Goal: Task Accomplishment & Management: Use online tool/utility

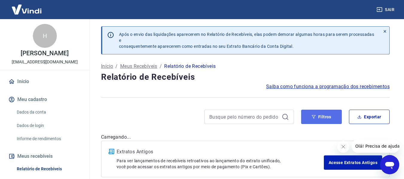
click at [321, 115] on button "Filtros" at bounding box center [321, 117] width 41 height 14
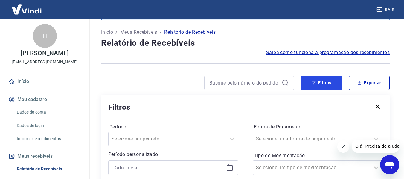
scroll to position [90, 0]
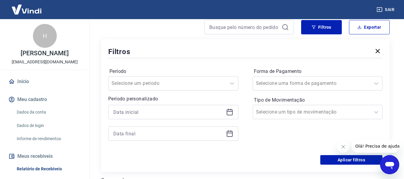
click at [232, 112] on icon at bounding box center [229, 112] width 7 height 7
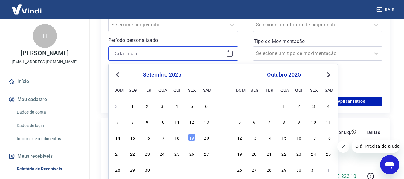
scroll to position [150, 0]
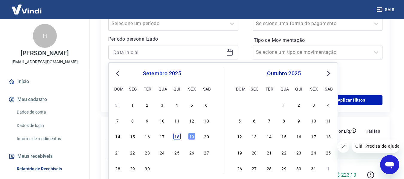
click at [178, 136] on div "18" at bounding box center [176, 136] width 7 height 7
type input "[DATE]"
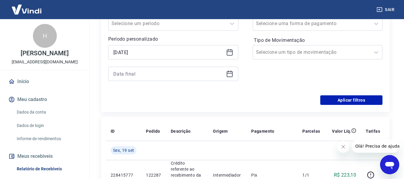
click at [229, 73] on icon at bounding box center [230, 73] width 6 height 1
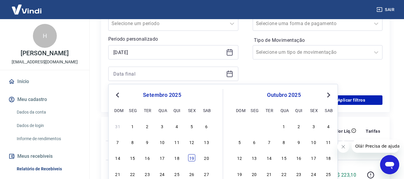
click at [192, 156] on div "19" at bounding box center [191, 157] width 7 height 7
type input "[DATE]"
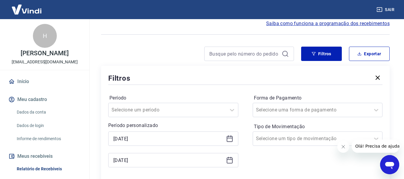
scroll to position [60, 0]
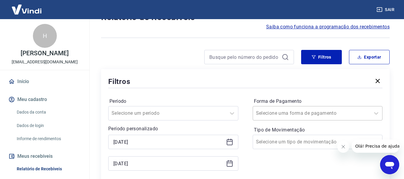
click at [276, 113] on div "Selecione uma forma de pagamento" at bounding box center [318, 113] width 130 height 14
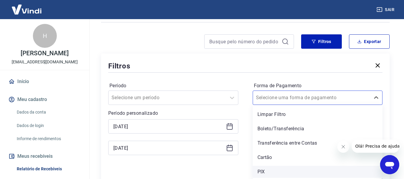
click at [264, 171] on div "PIX" at bounding box center [318, 172] width 130 height 12
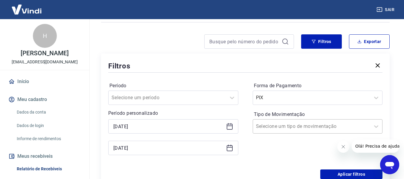
click at [271, 133] on div "Selecione um tipo de movimentação" at bounding box center [318, 126] width 130 height 14
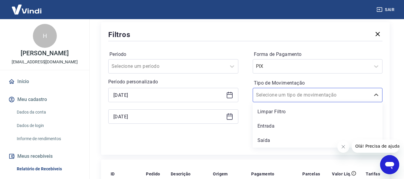
scroll to position [135, 0]
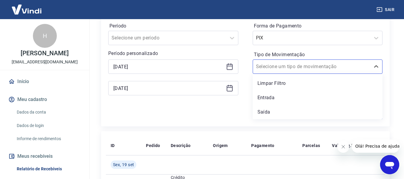
click at [227, 108] on div "Período Selecione um período Período personalizado Selected date: [DATE] [DATE]…" at bounding box center [245, 62] width 274 height 96
click at [273, 69] on input "Tipo de Movimentação" at bounding box center [286, 66] width 60 height 7
click at [267, 99] on div "Entrada" at bounding box center [318, 98] width 130 height 12
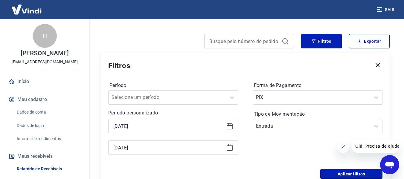
scroll to position [75, 0]
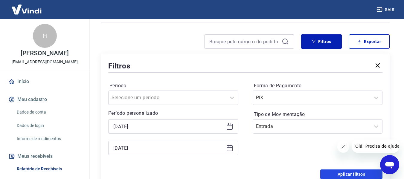
click at [347, 175] on button "Aplicar filtros" at bounding box center [351, 175] width 62 height 10
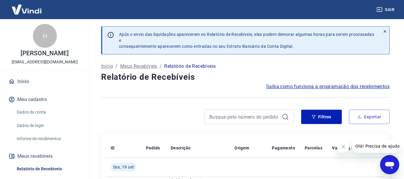
click at [370, 118] on button "Exportar" at bounding box center [369, 117] width 41 height 14
type input "[DATE]"
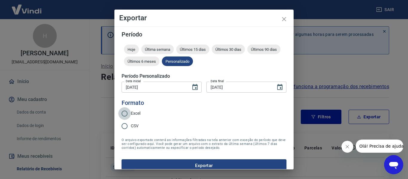
click at [125, 112] on input "Excel" at bounding box center [124, 113] width 13 height 13
radio input "true"
click at [210, 165] on button "Exportar" at bounding box center [204, 165] width 165 height 13
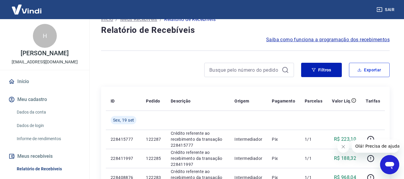
scroll to position [30, 0]
